Goal: Navigation & Orientation: Understand site structure

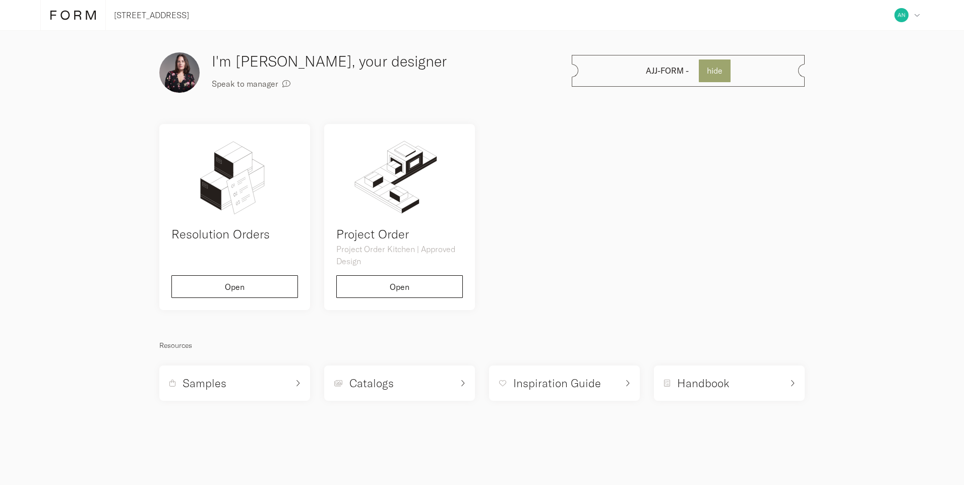
click at [69, 13] on icon at bounding box center [64, 15] width 9 height 9
click at [385, 379] on h5 "Catalogs" at bounding box center [371, 383] width 44 height 15
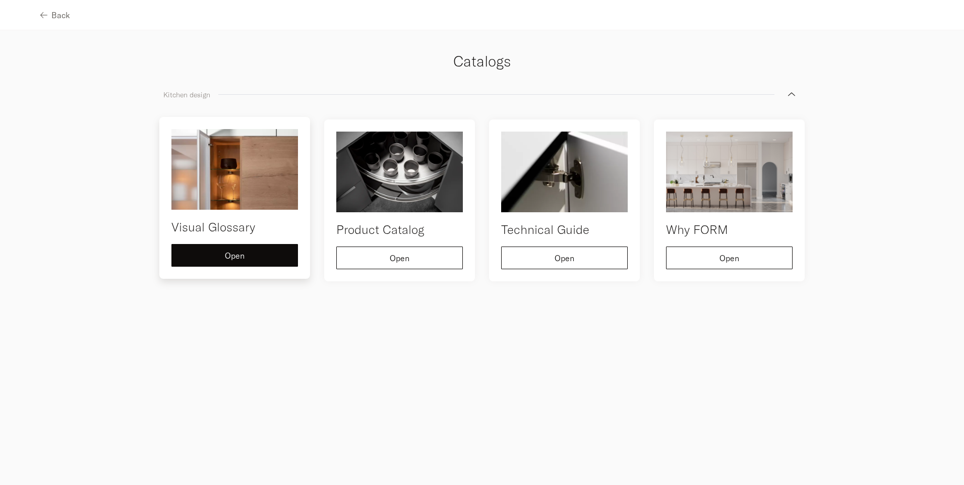
click at [236, 163] on img at bounding box center [234, 169] width 127 height 81
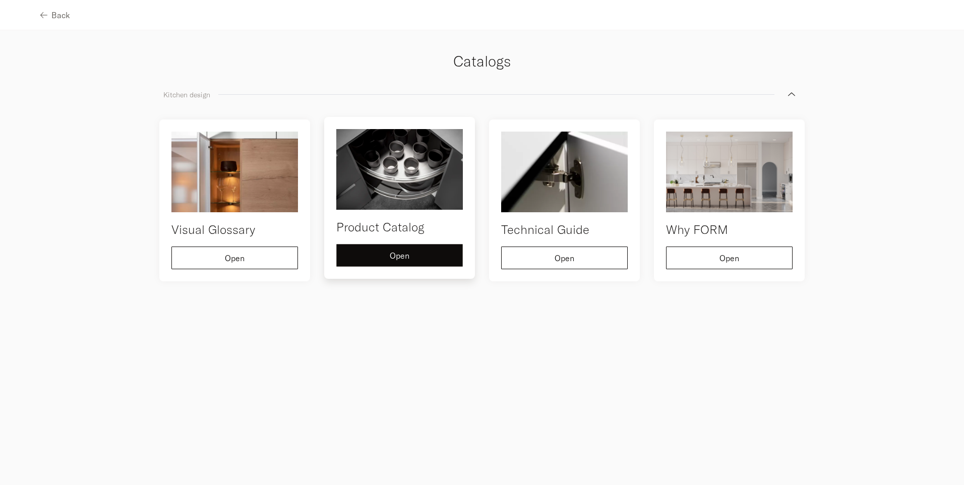
click at [402, 257] on span "Open" at bounding box center [400, 256] width 20 height 8
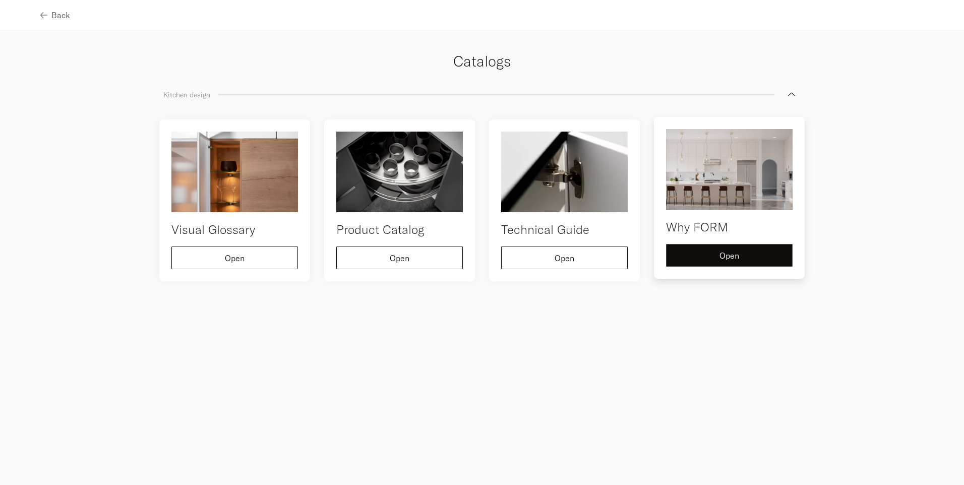
click at [754, 256] on div "Open" at bounding box center [728, 256] width 109 height 8
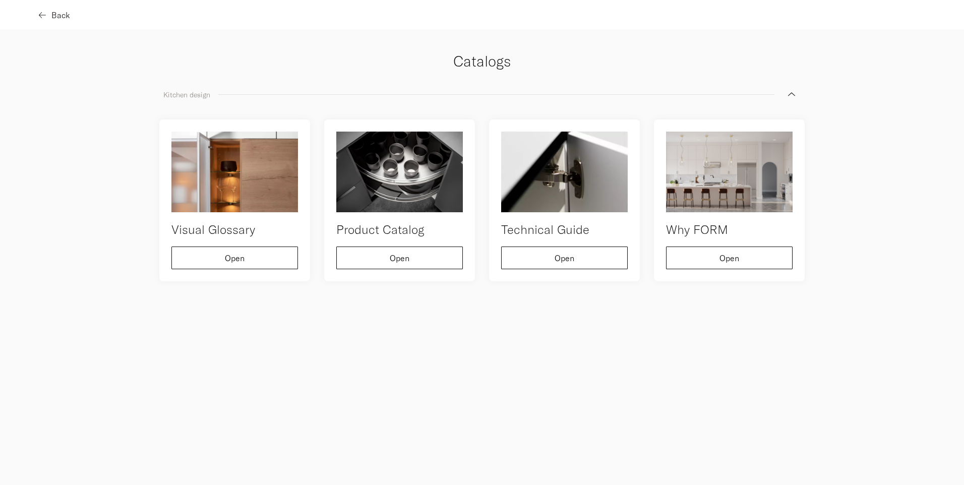
click at [65, 14] on span "Back" at bounding box center [60, 15] width 19 height 8
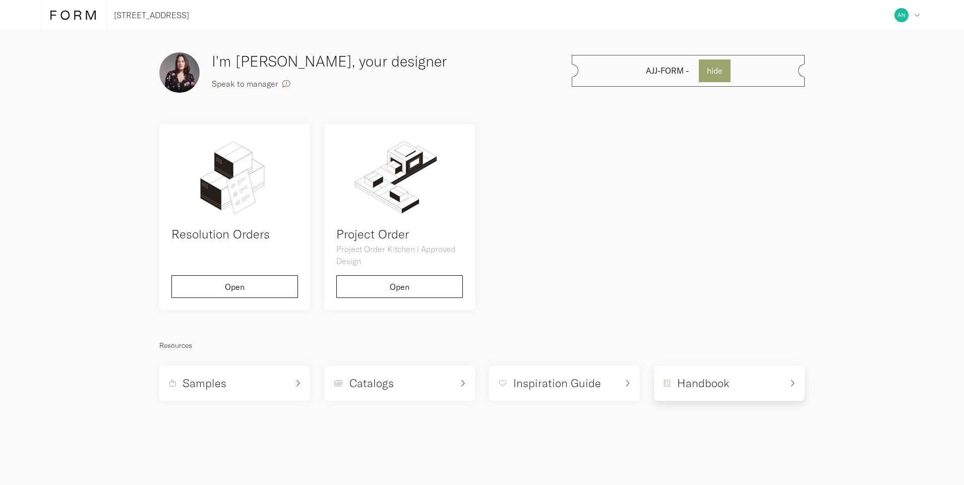
click at [733, 379] on div "Handbook" at bounding box center [723, 383] width 119 height 15
click at [542, 390] on h5 "Inspiration Guide" at bounding box center [557, 383] width 88 height 15
click at [717, 388] on h5 "Handbook" at bounding box center [703, 383] width 52 height 15
click at [914, 15] on icon at bounding box center [917, 17] width 6 height 6
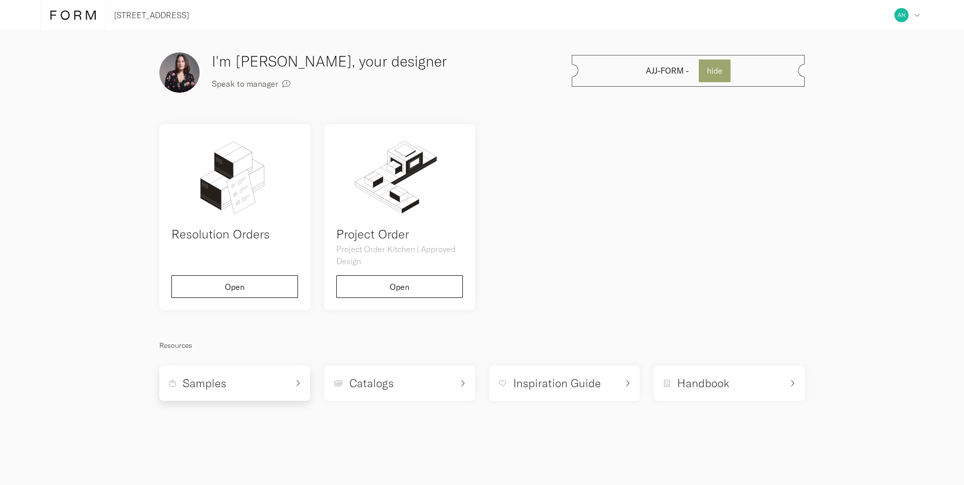
click at [270, 376] on div "Samples" at bounding box center [228, 383] width 119 height 15
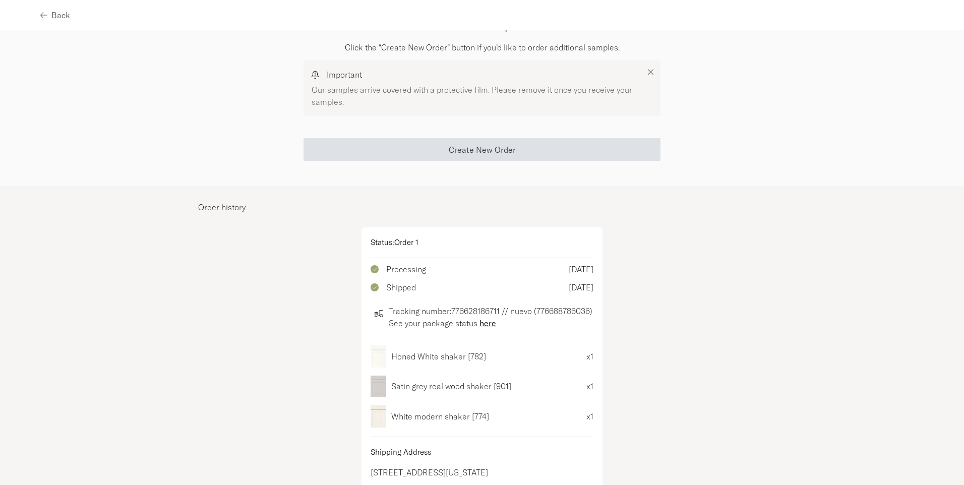
scroll to position [77, 0]
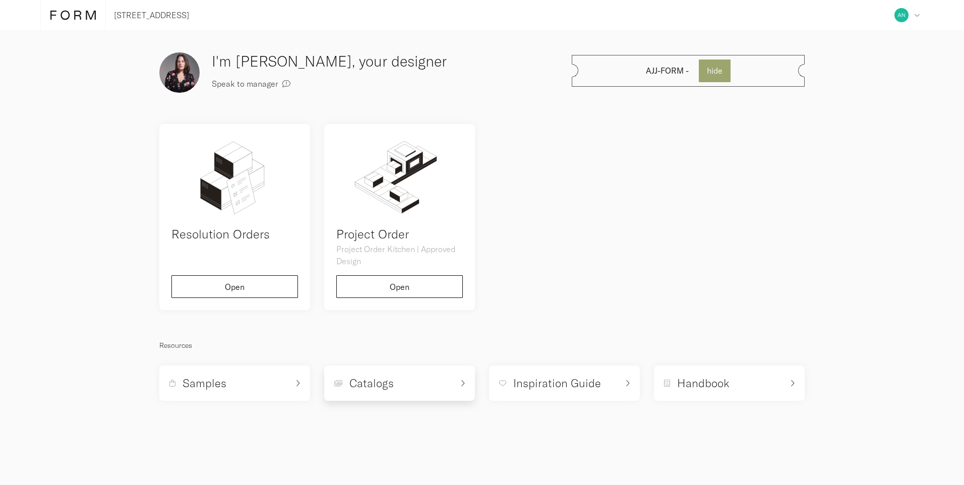
click at [399, 388] on div "Catalogs" at bounding box center [393, 383] width 119 height 15
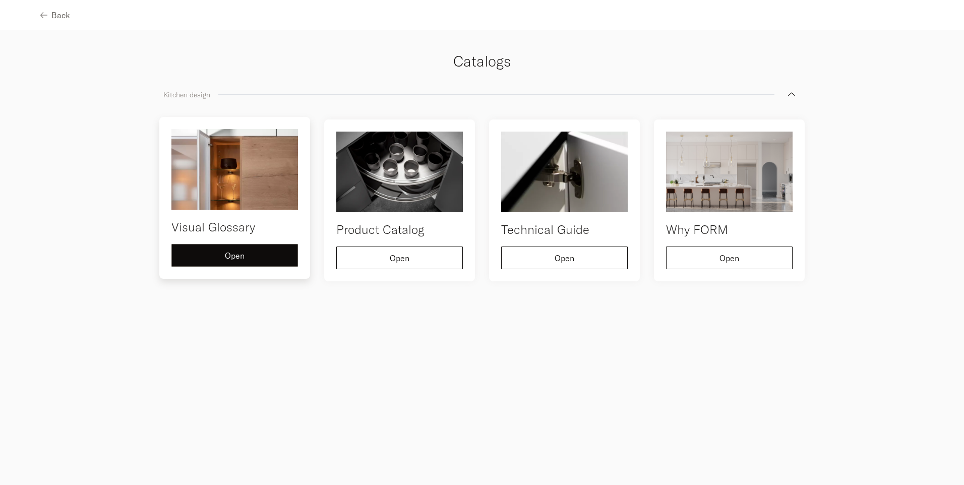
click at [198, 254] on div "Open" at bounding box center [234, 256] width 109 height 8
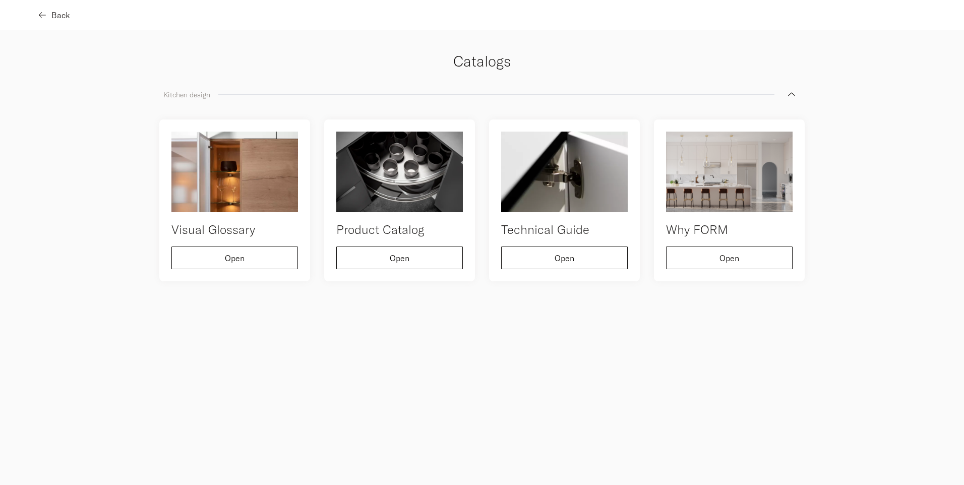
click at [49, 14] on div "Back" at bounding box center [55, 15] width 30 height 8
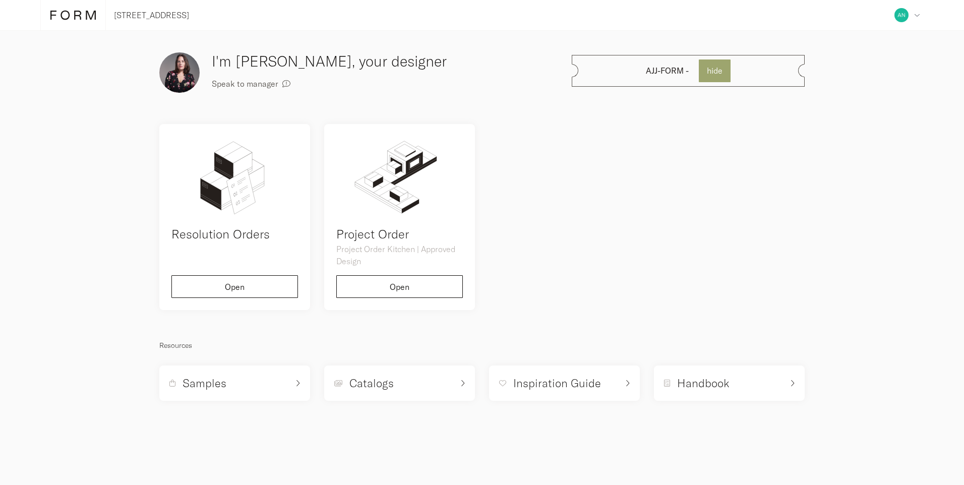
click at [609, 72] on div "AJJ-FORM - hide" at bounding box center [688, 71] width 233 height 32
click at [282, 82] on icon "button" at bounding box center [286, 84] width 10 height 10
click at [711, 69] on span "hide" at bounding box center [715, 71] width 16 height 8
click at [59, 14] on icon at bounding box center [72, 15] width 45 height 11
click at [76, 10] on icon at bounding box center [72, 15] width 45 height 11
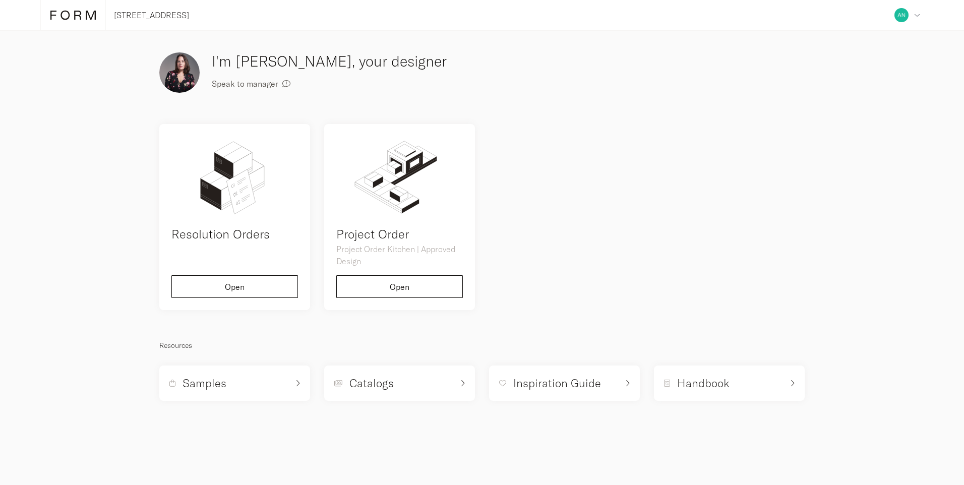
click at [173, 69] on img at bounding box center [179, 72] width 40 height 40
click at [93, 8] on div at bounding box center [73, 15] width 66 height 30
click at [88, 10] on icon at bounding box center [72, 15] width 45 height 11
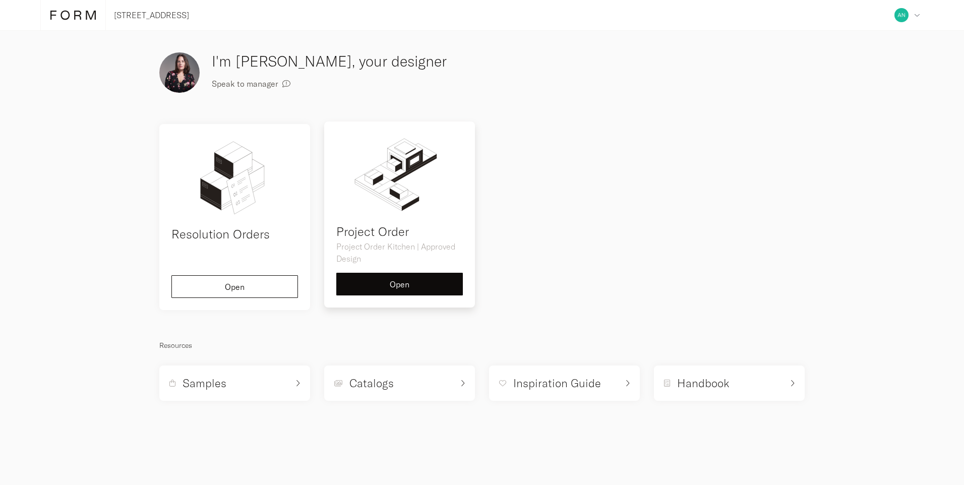
click at [404, 209] on img at bounding box center [399, 174] width 127 height 81
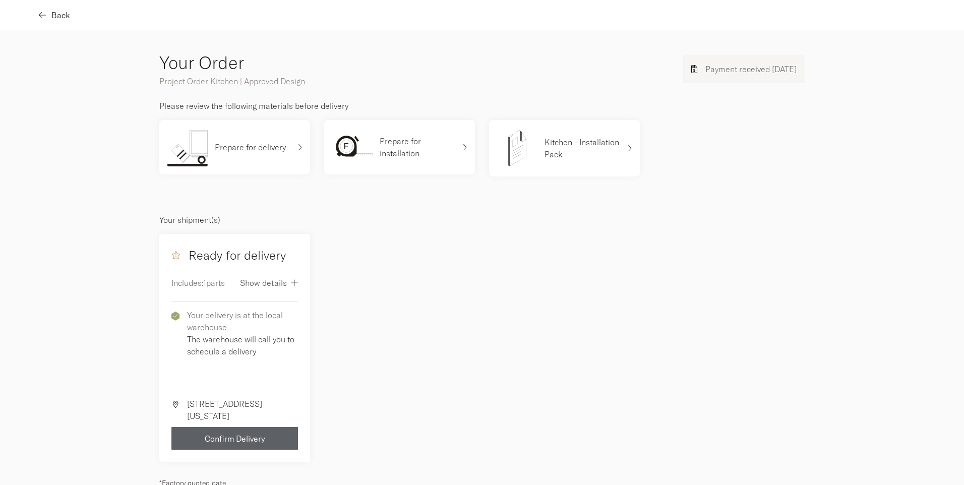
click at [53, 16] on span "Back" at bounding box center [60, 15] width 19 height 8
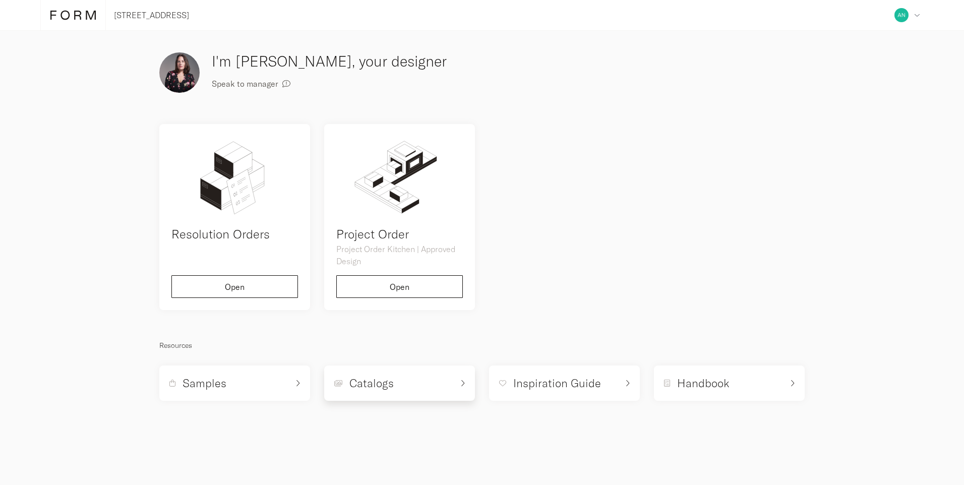
click at [380, 387] on h5 "Catalogs" at bounding box center [371, 383] width 44 height 15
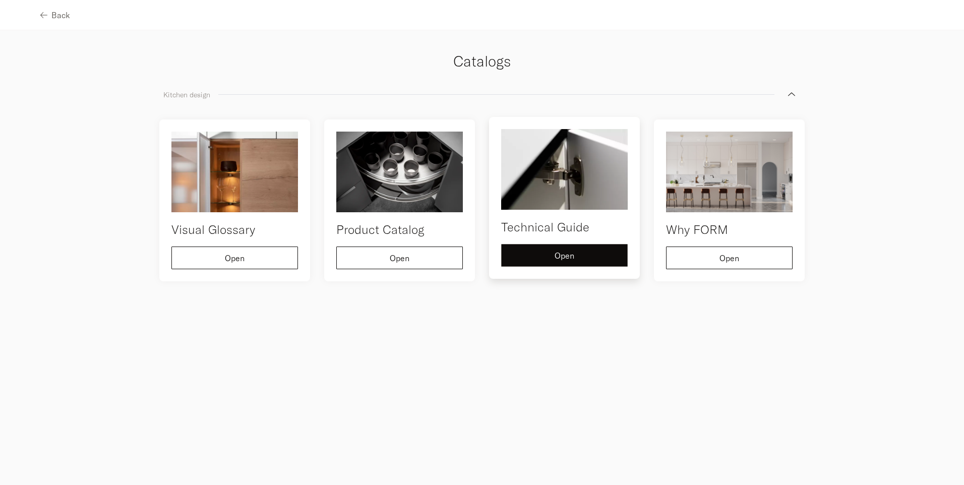
click at [540, 252] on div "Open" at bounding box center [564, 256] width 109 height 8
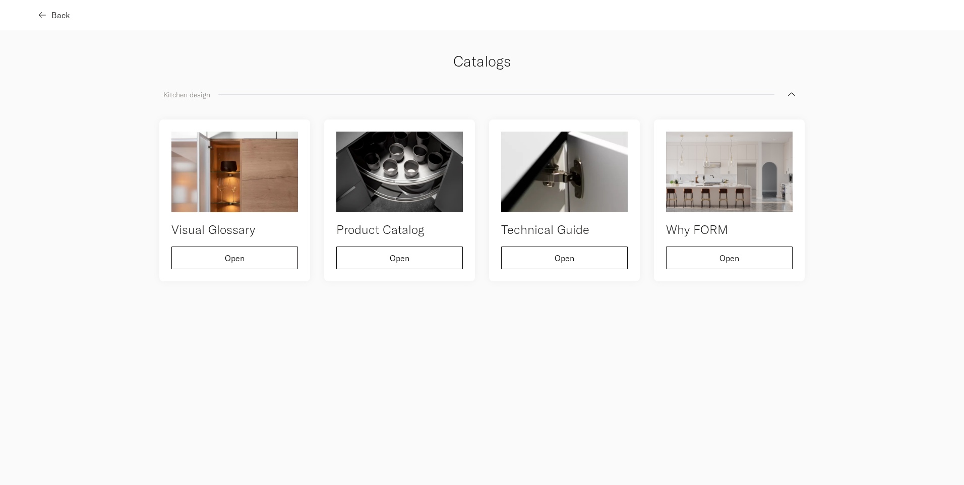
click at [59, 14] on span "Back" at bounding box center [60, 15] width 19 height 8
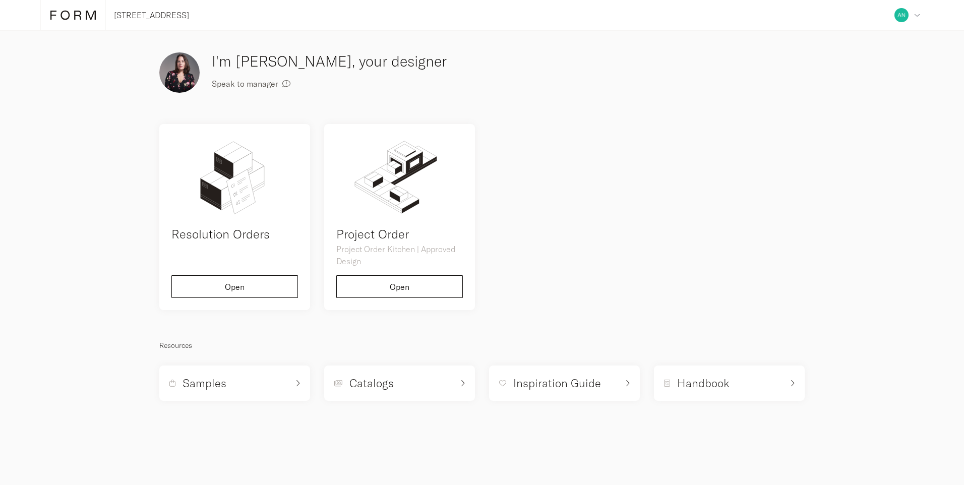
click at [74, 13] on icon at bounding box center [72, 15] width 45 height 11
click at [57, 11] on icon at bounding box center [72, 15] width 45 height 11
click at [150, 15] on p "[STREET_ADDRESS]" at bounding box center [151, 15] width 75 height 12
click at [83, 15] on icon at bounding box center [72, 15] width 45 height 11
click at [82, 12] on icon at bounding box center [72, 15] width 45 height 11
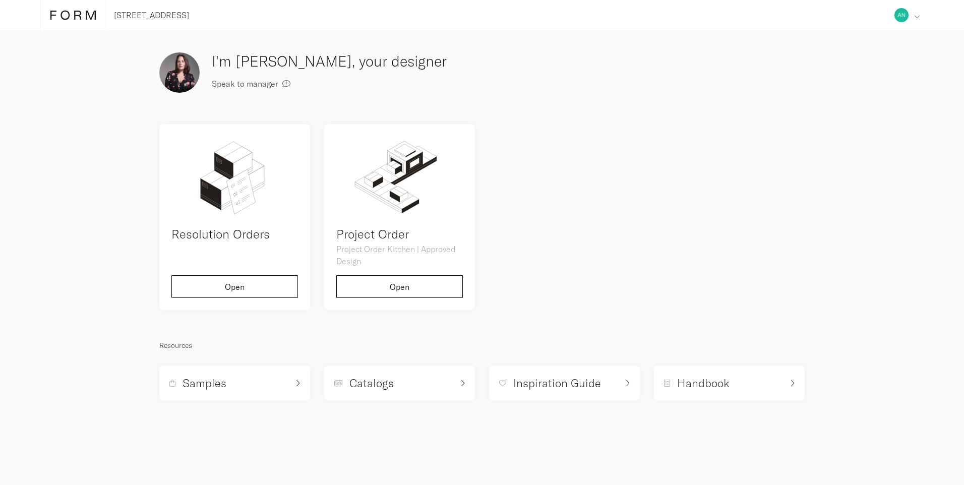
click at [917, 17] on icon at bounding box center [917, 17] width 6 height 6
click at [888, 179] on strong "AJJ-FORM -" at bounding box center [868, 182] width 43 height 10
click at [916, 21] on div "Address Collaborators Profile Deposits Log out AJJ-FORM -" at bounding box center [906, 15] width 33 height 30
click at [855, 40] on span "Address" at bounding box center [845, 44] width 30 height 8
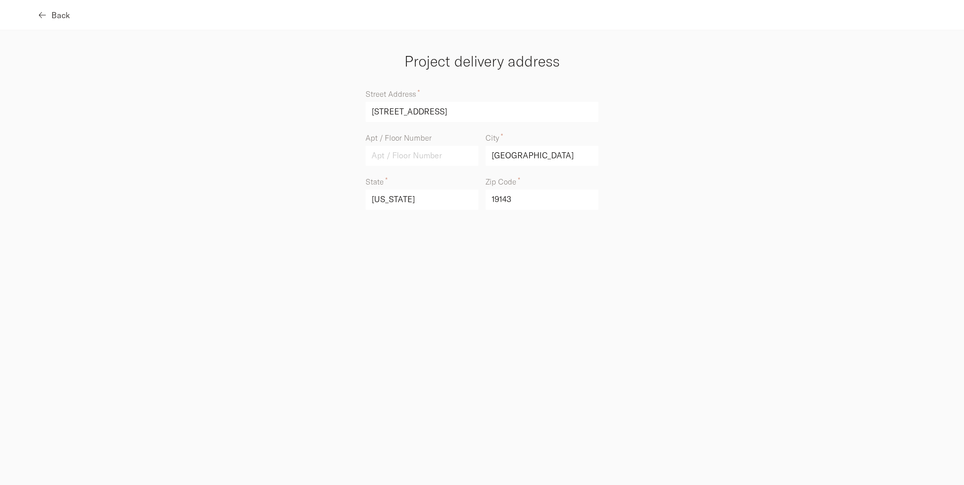
click at [53, 17] on span "Back" at bounding box center [60, 15] width 19 height 8
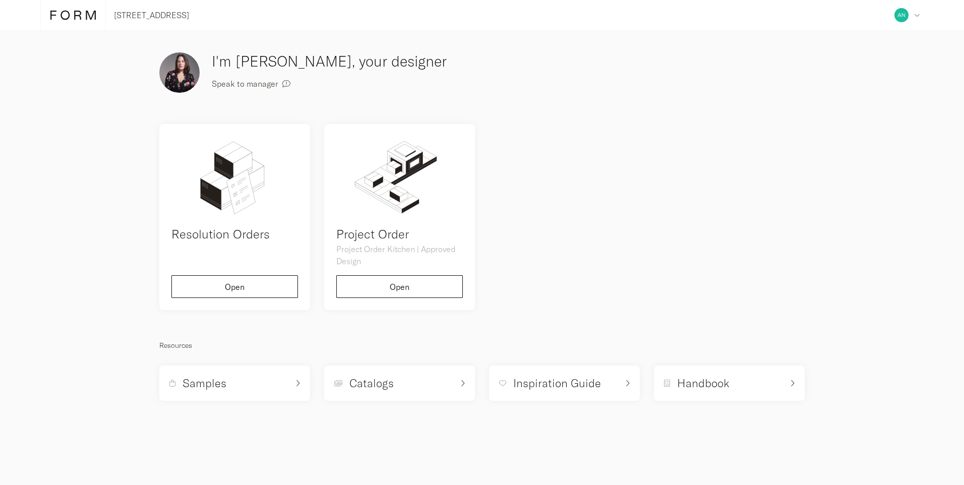
click at [82, 16] on icon at bounding box center [72, 15] width 45 height 11
click at [79, 18] on icon at bounding box center [72, 15] width 45 height 11
click at [18, 16] on div "[STREET_ADDRESS] Address Collaborators Profile Deposits Log out AJJ-FORM - Proj…" at bounding box center [482, 15] width 964 height 31
click at [902, 14] on img at bounding box center [901, 15] width 14 height 14
click at [859, 94] on div "Profile" at bounding box center [873, 96] width 100 height 26
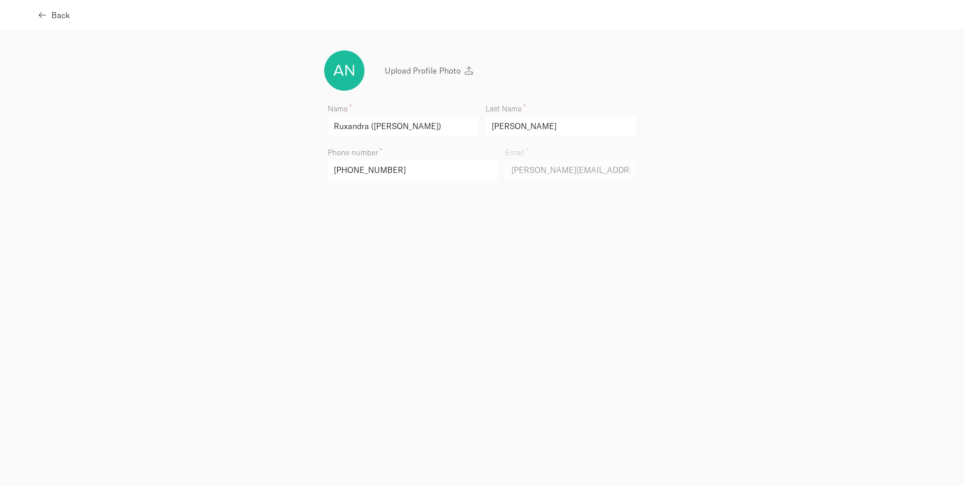
click at [45, 16] on icon "button" at bounding box center [42, 15] width 7 height 8
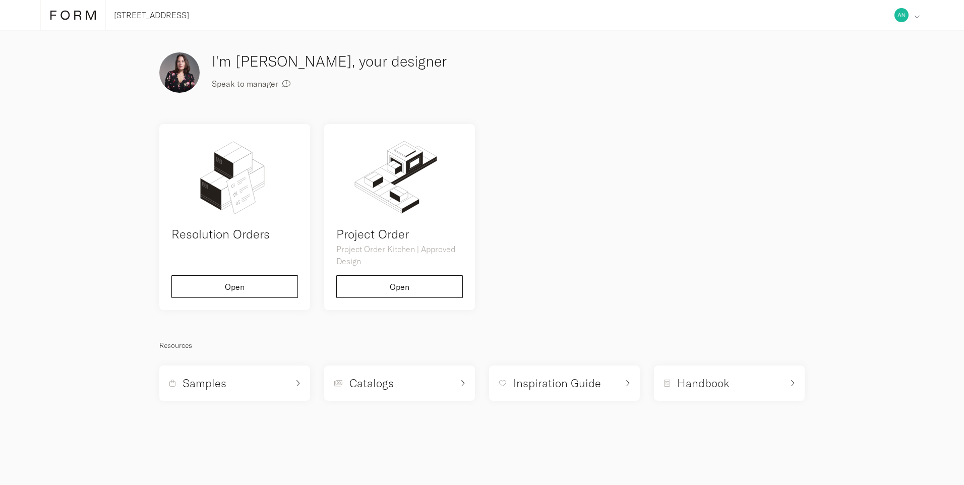
click at [911, 13] on div "Address Collaborators Profile Deposits Log out AJJ-FORM -" at bounding box center [906, 15] width 33 height 30
click at [857, 127] on span "Deposits" at bounding box center [846, 122] width 32 height 8
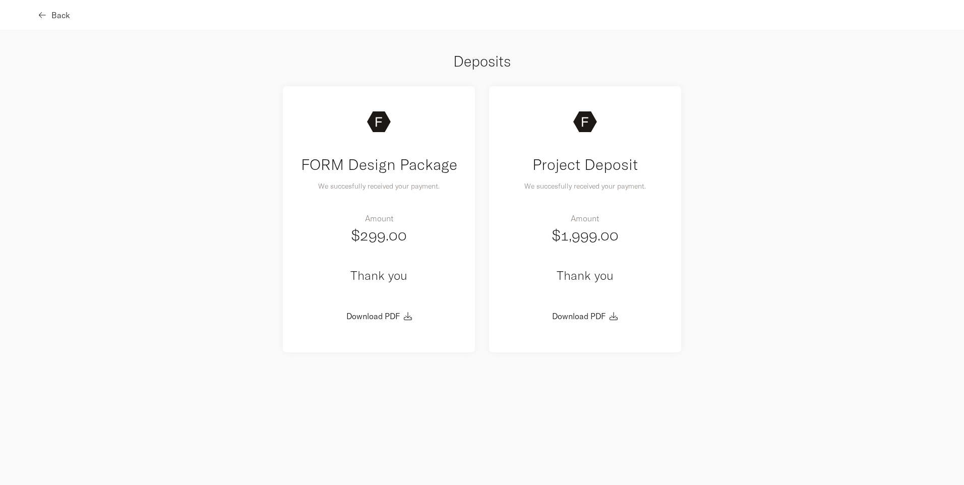
click at [56, 12] on span "Back" at bounding box center [60, 15] width 19 height 8
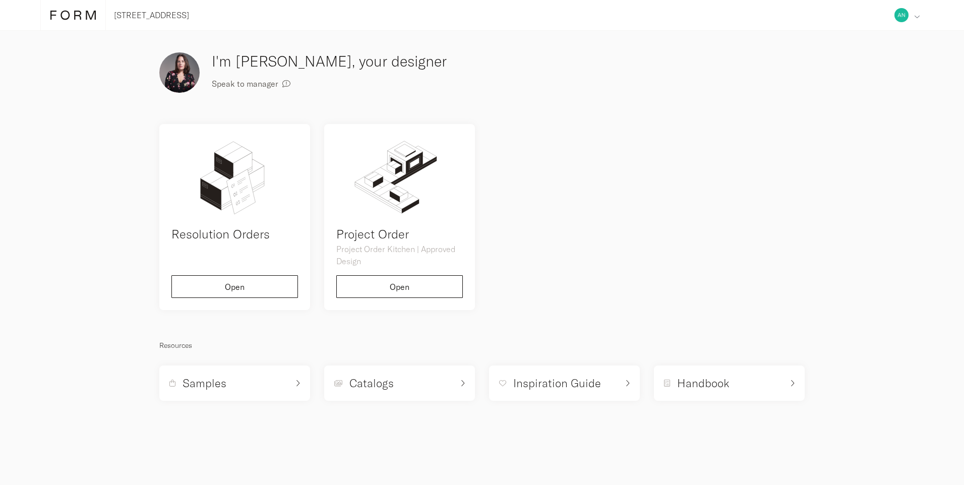
click at [910, 14] on div "Address Collaborators Profile Deposits Log out AJJ-FORM -" at bounding box center [906, 15] width 33 height 30
click at [600, 124] on div "Resolution Orders Open Project Order Project Order Kitchen | Approved Design Op…" at bounding box center [481, 217] width 659 height 200
click at [183, 70] on img at bounding box center [179, 72] width 40 height 40
click at [173, 19] on p "[STREET_ADDRESS]" at bounding box center [151, 15] width 75 height 12
click at [81, 8] on div at bounding box center [73, 15] width 66 height 30
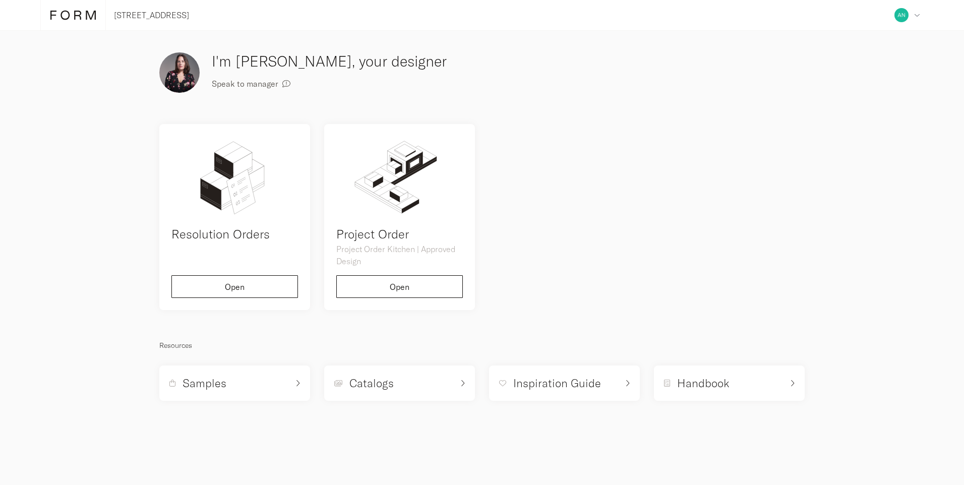
click at [76, 17] on icon at bounding box center [72, 15] width 45 height 11
